Goal: Navigation & Orientation: Find specific page/section

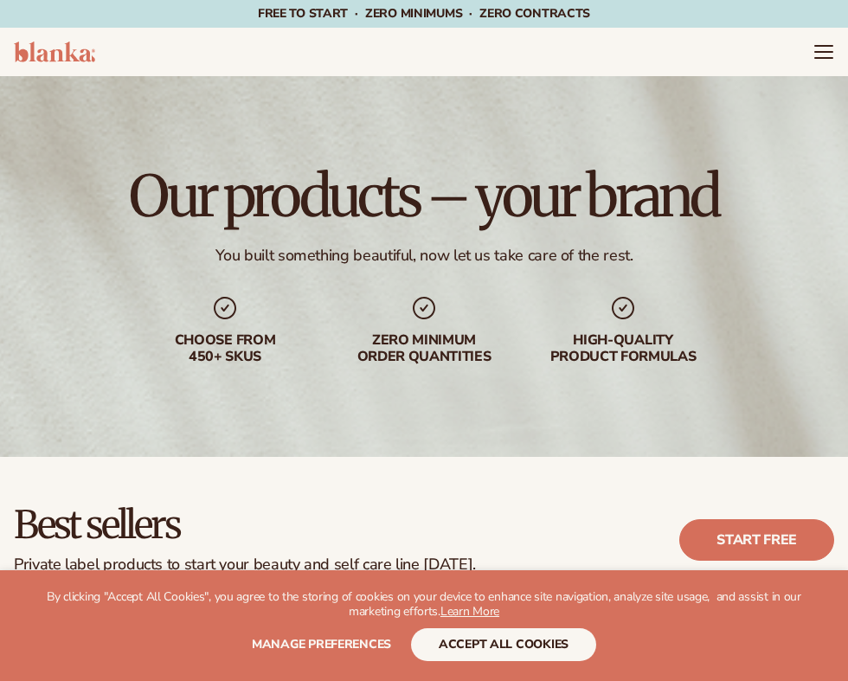
click at [0, 0] on span "LOGIN" at bounding box center [0, 0] width 0 height 0
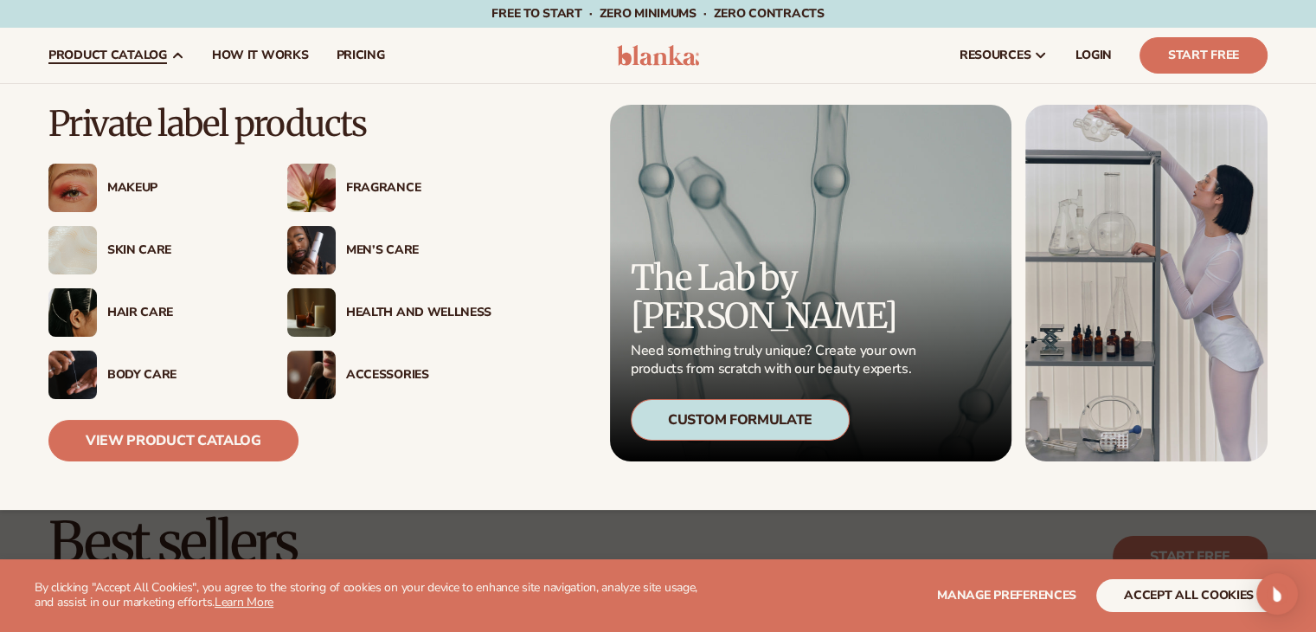
click at [128, 54] on span "product catalog" at bounding box center [107, 55] width 119 height 14
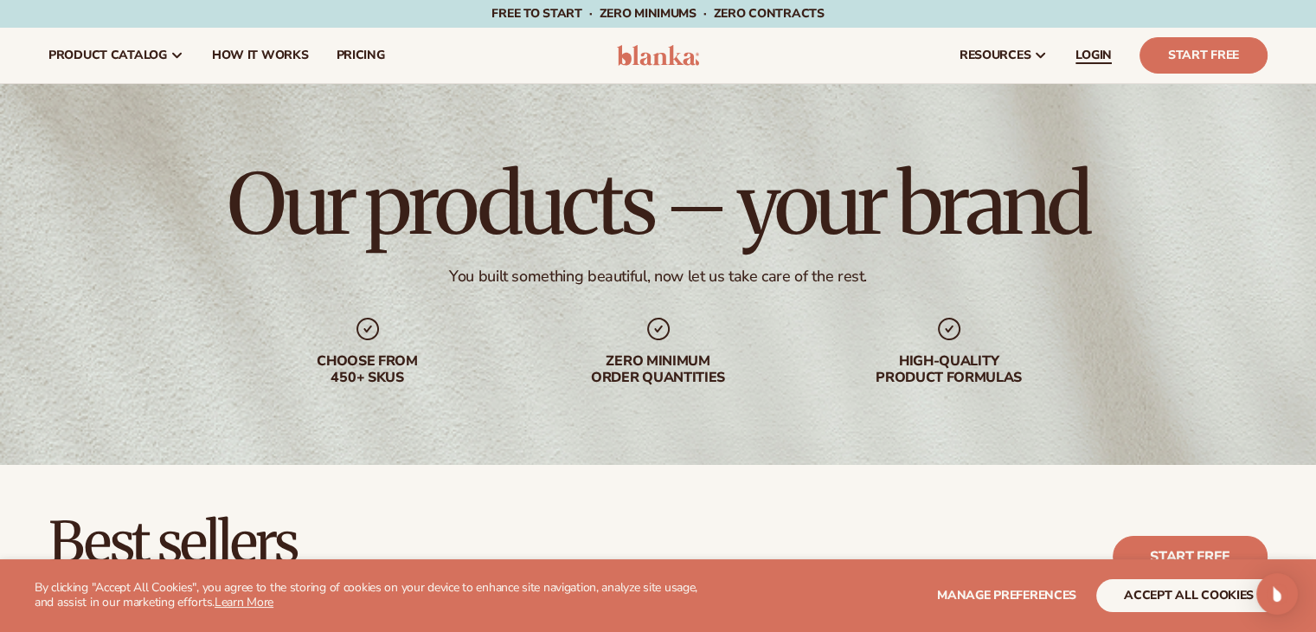
click at [847, 56] on span "LOGIN" at bounding box center [1094, 55] width 36 height 14
